Goal: Task Accomplishment & Management: Use online tool/utility

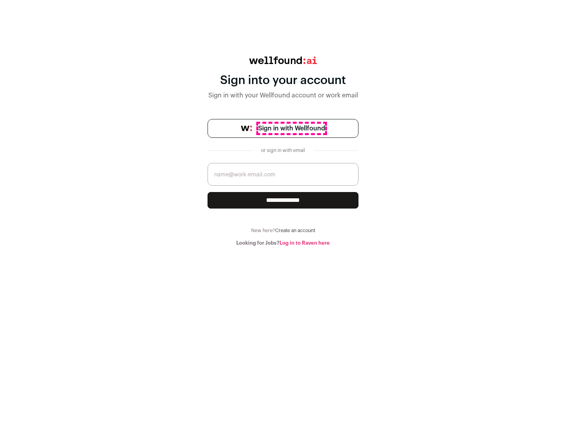
click at [291, 129] on span "Sign in with Wellfound" at bounding box center [291, 128] width 67 height 9
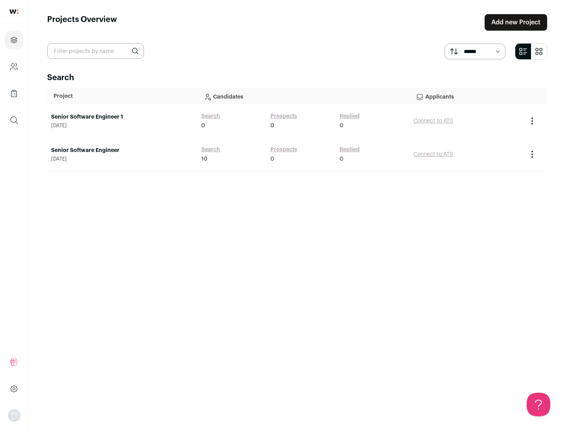
click at [122, 151] on link "Senior Software Engineer" at bounding box center [122, 151] width 142 height 8
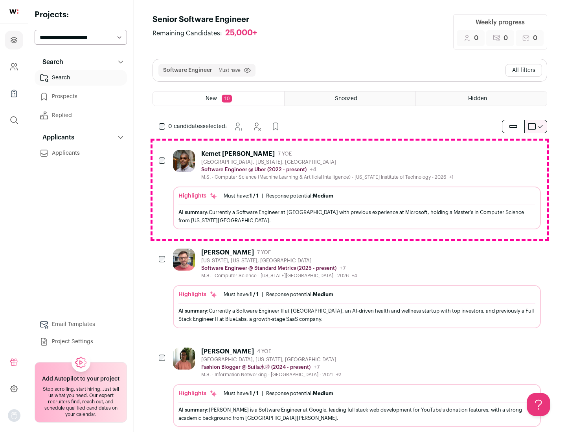
click at [350, 190] on div "Highlights Must have: 1 / 1 How many must haves have been fulfilled? | Response…" at bounding box center [357, 208] width 368 height 43
